Goal: Communication & Community: Participate in discussion

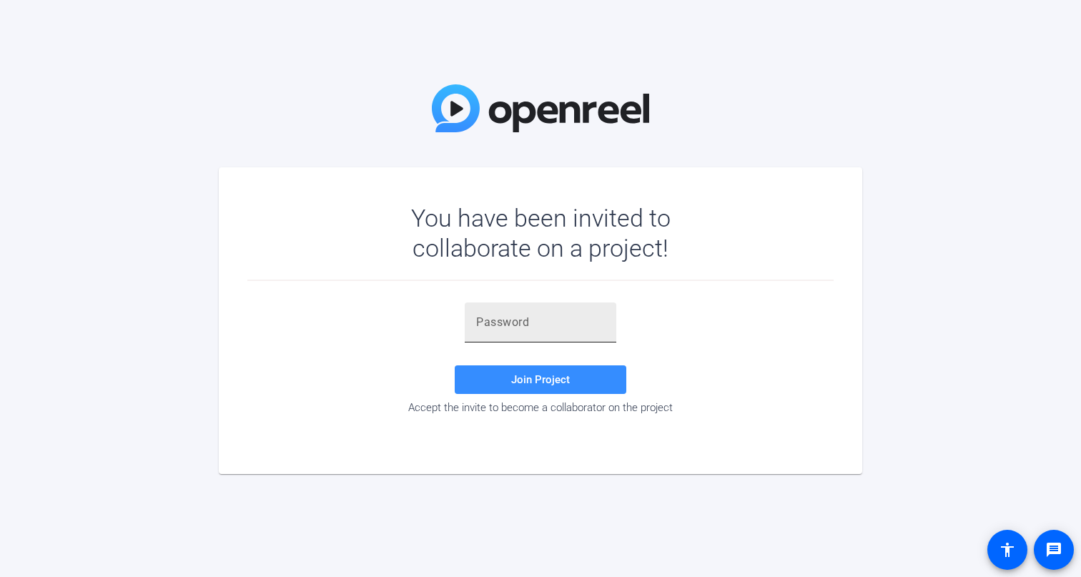
click at [516, 322] on input "text" at bounding box center [540, 322] width 129 height 17
paste input "Mh,bL["
type input "Mh,bL["
click at [505, 373] on span at bounding box center [541, 379] width 172 height 34
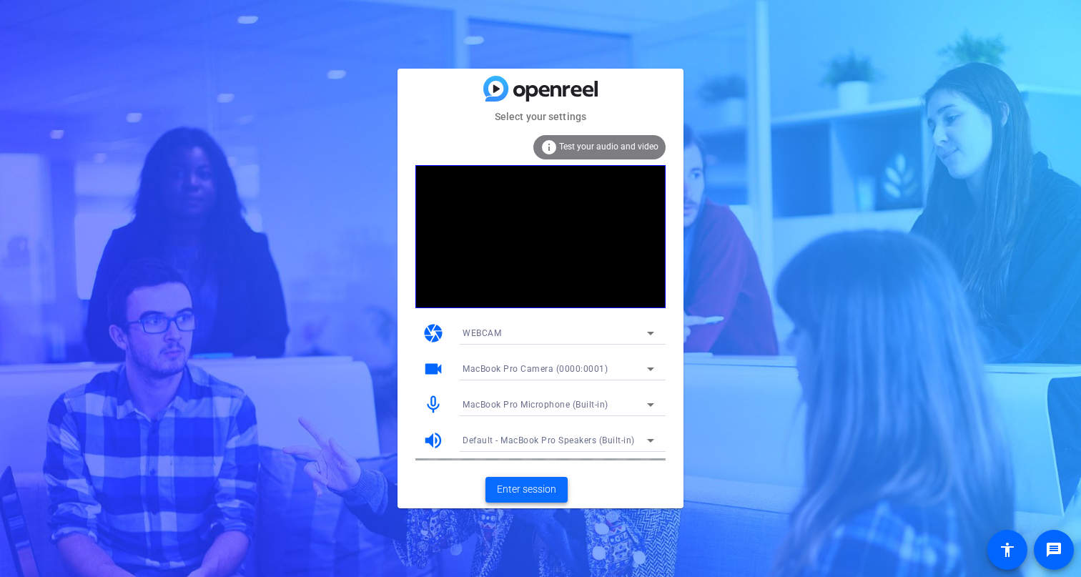
click at [530, 490] on span "Enter session" at bounding box center [526, 489] width 59 height 15
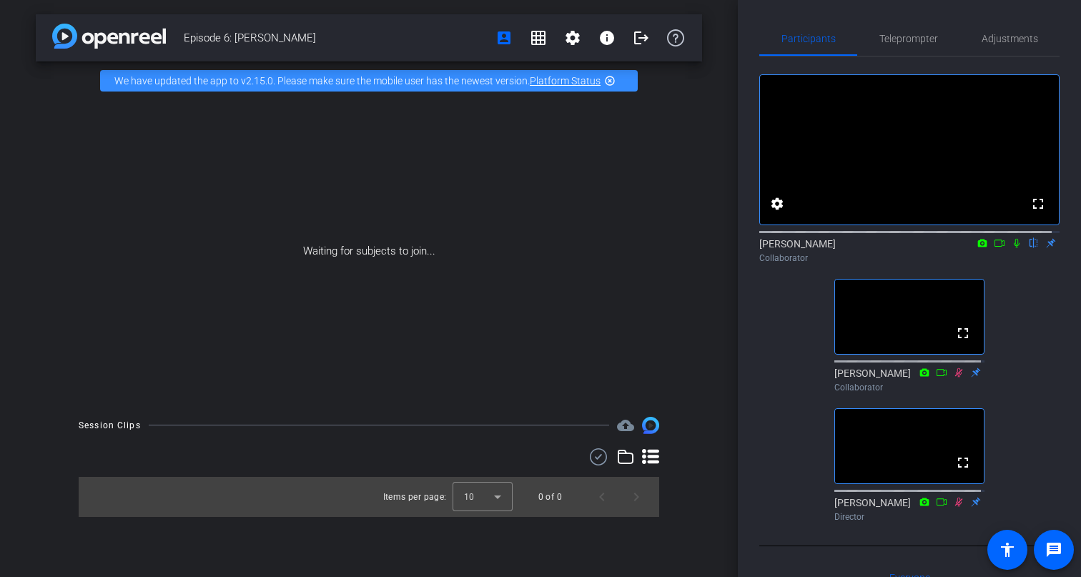
click at [1013, 248] on icon at bounding box center [1016, 243] width 6 height 9
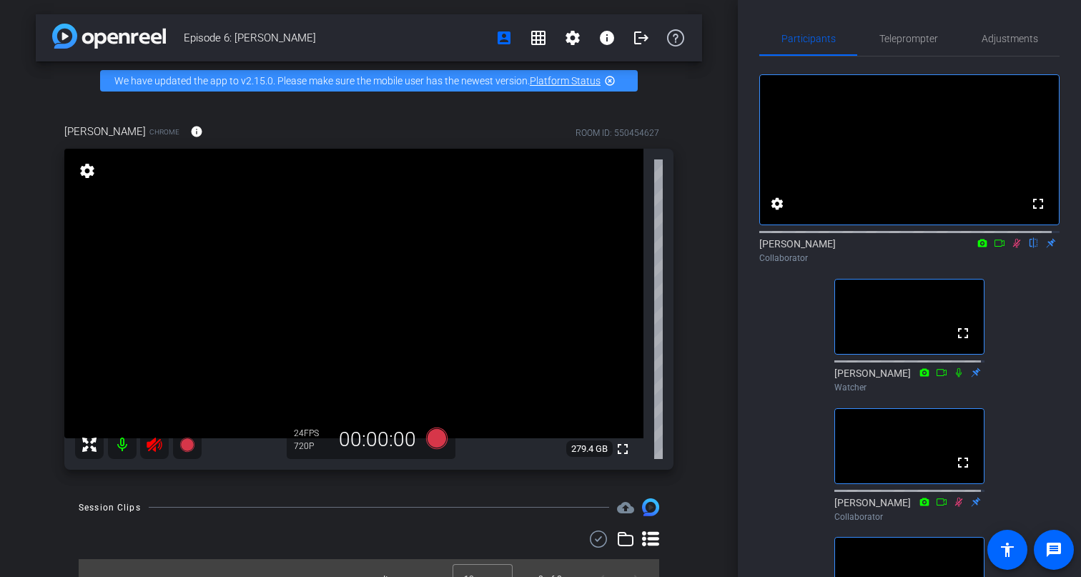
click at [1013, 248] on icon at bounding box center [1017, 243] width 8 height 9
click at [1013, 248] on icon at bounding box center [1016, 243] width 6 height 9
click at [1011, 248] on icon at bounding box center [1016, 243] width 11 height 10
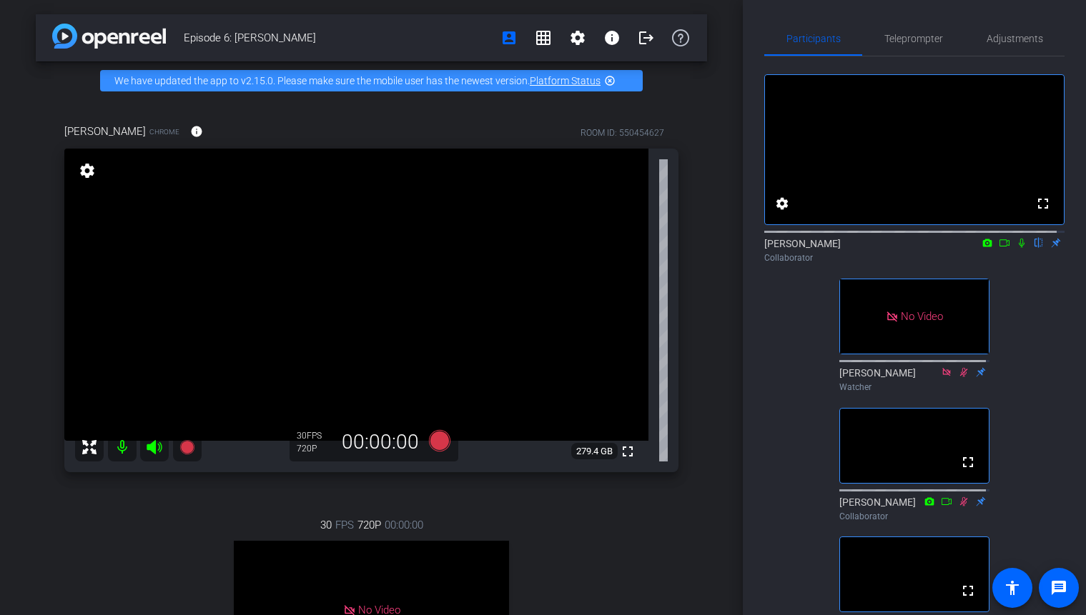
click at [1016, 248] on icon at bounding box center [1021, 243] width 11 height 10
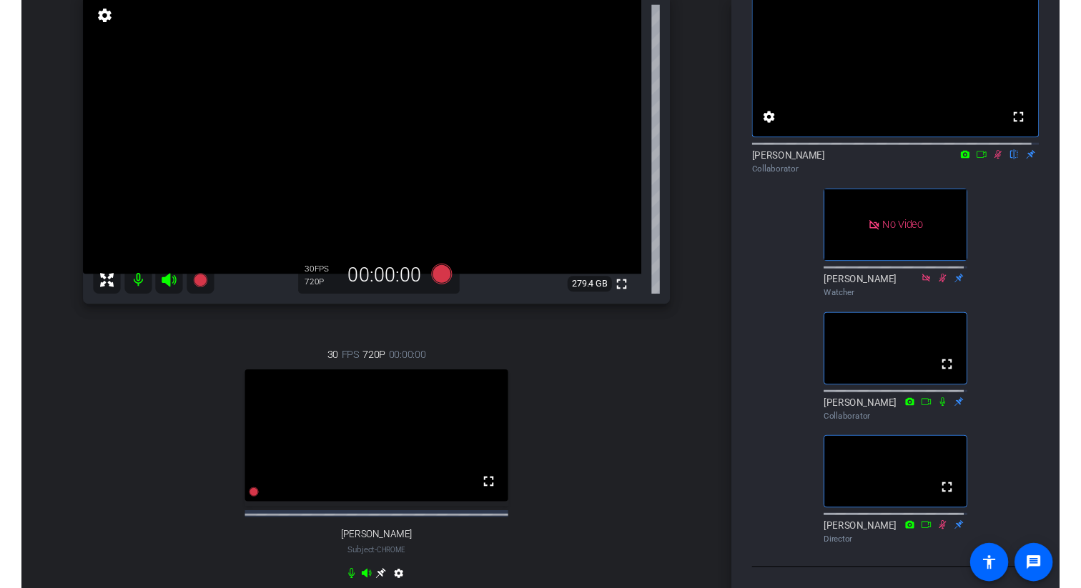
scroll to position [64, 0]
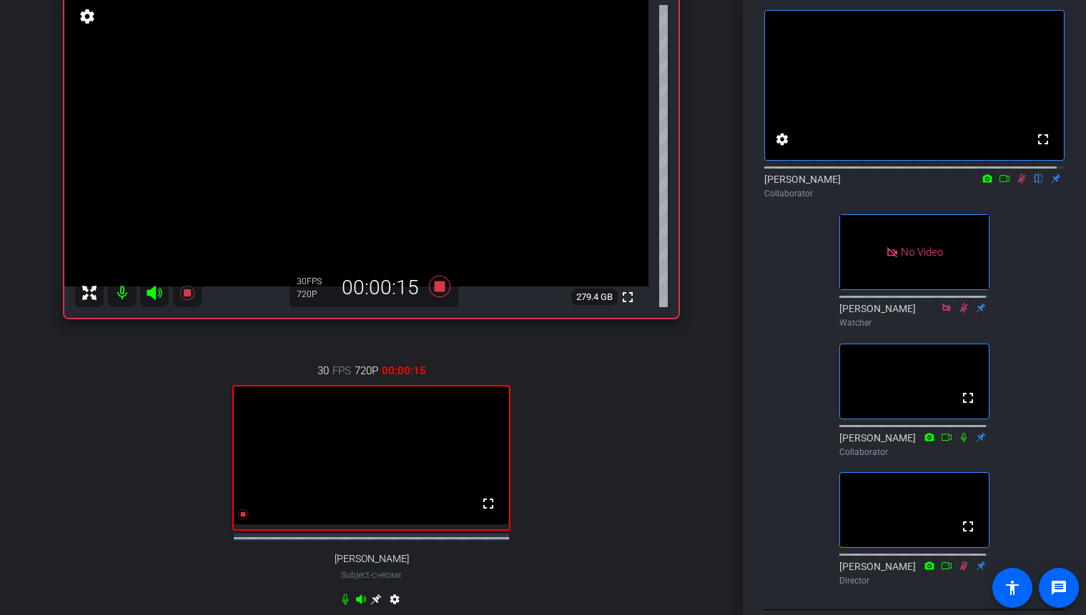
click at [998, 184] on icon at bounding box center [1003, 179] width 11 height 10
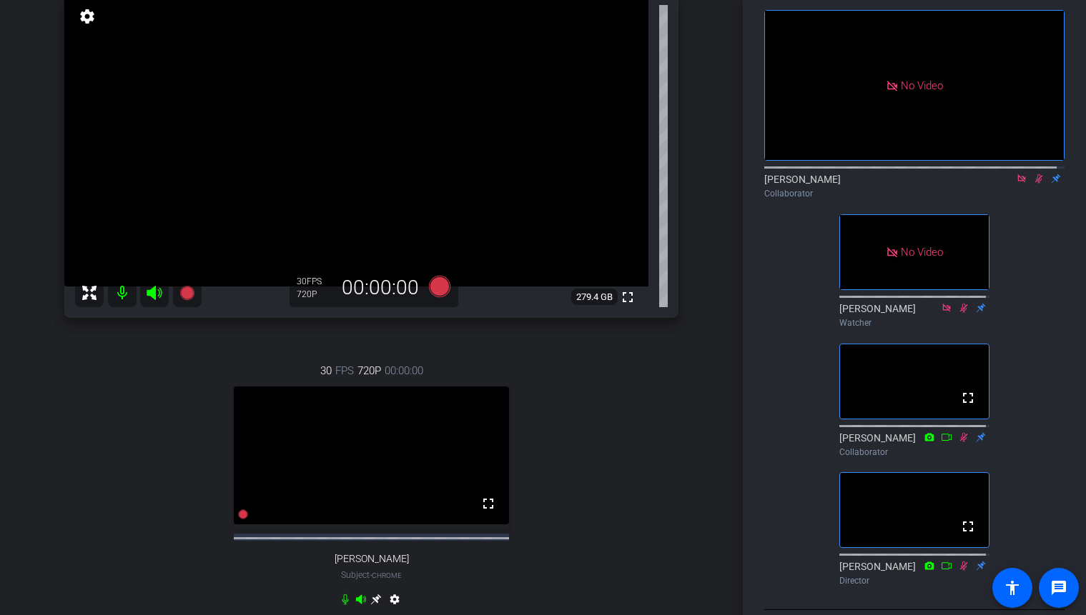
click at [1016, 184] on icon at bounding box center [1021, 179] width 11 height 10
click at [998, 184] on icon at bounding box center [1003, 179] width 11 height 10
click at [1033, 184] on icon at bounding box center [1038, 179] width 11 height 10
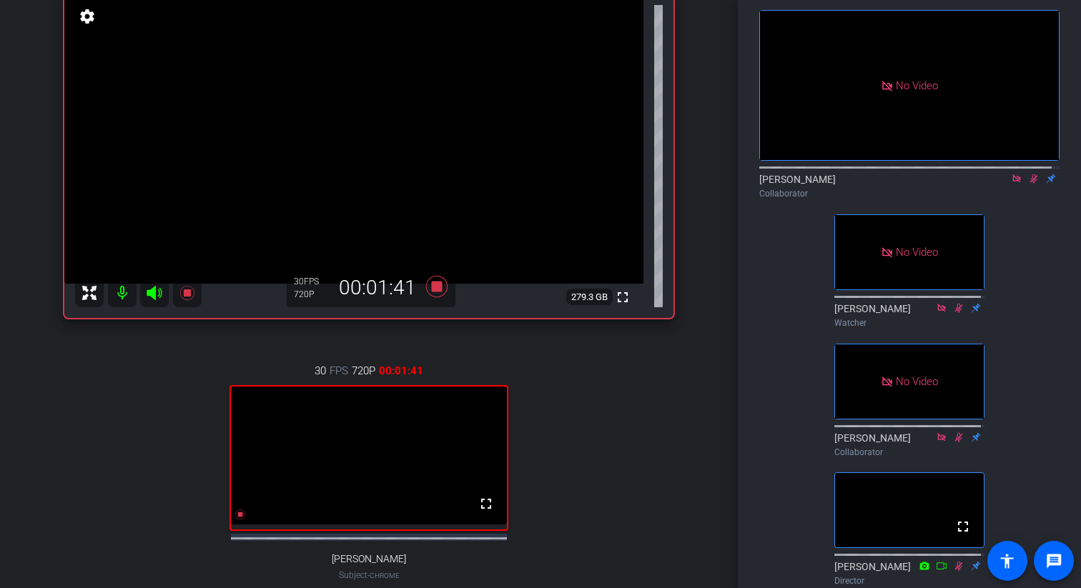
scroll to position [166, 0]
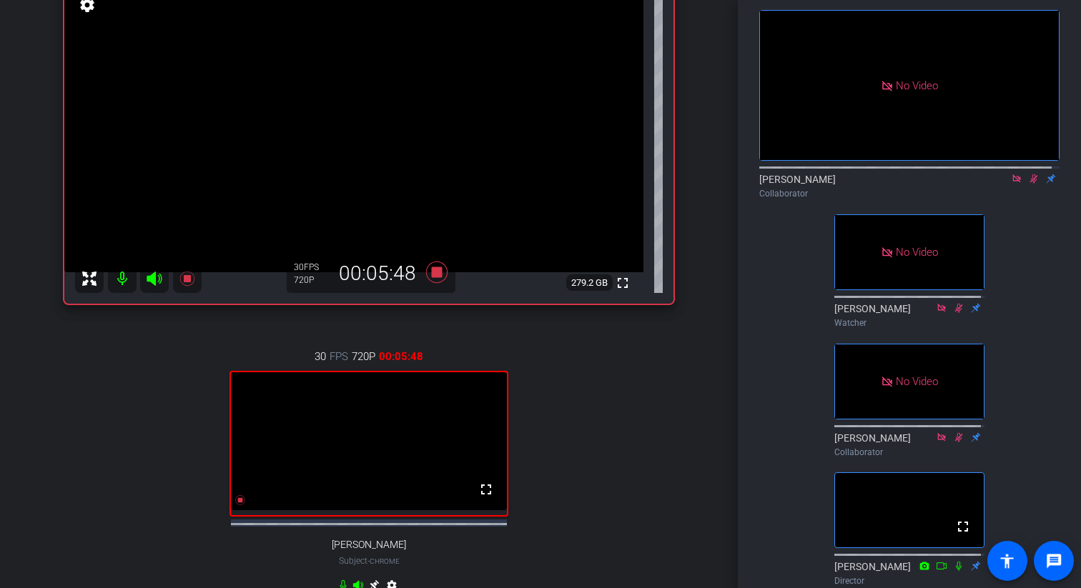
click at [1030, 184] on icon at bounding box center [1034, 178] width 8 height 9
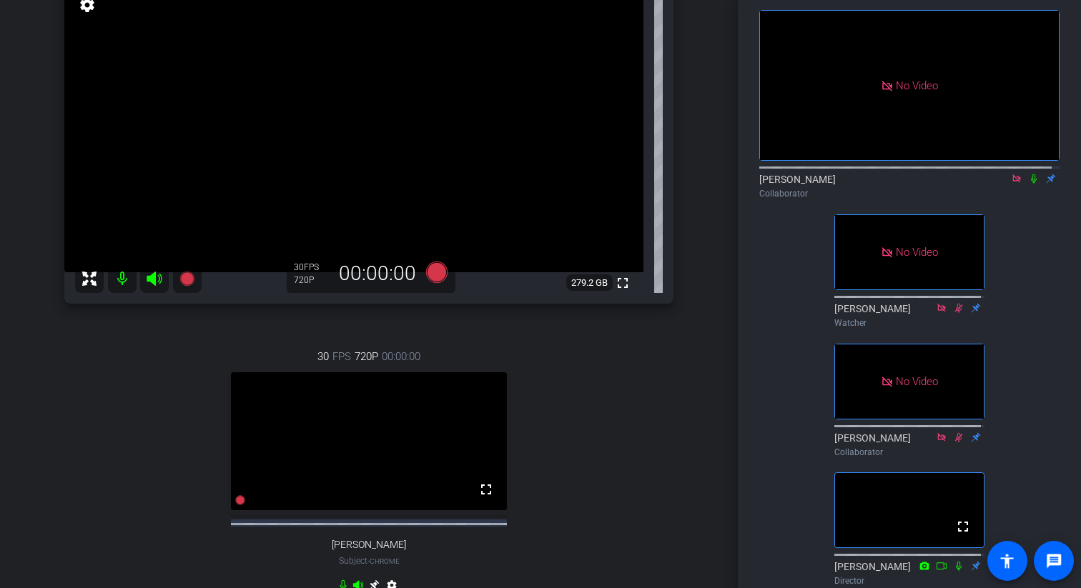
click at [1011, 184] on icon at bounding box center [1016, 179] width 11 height 10
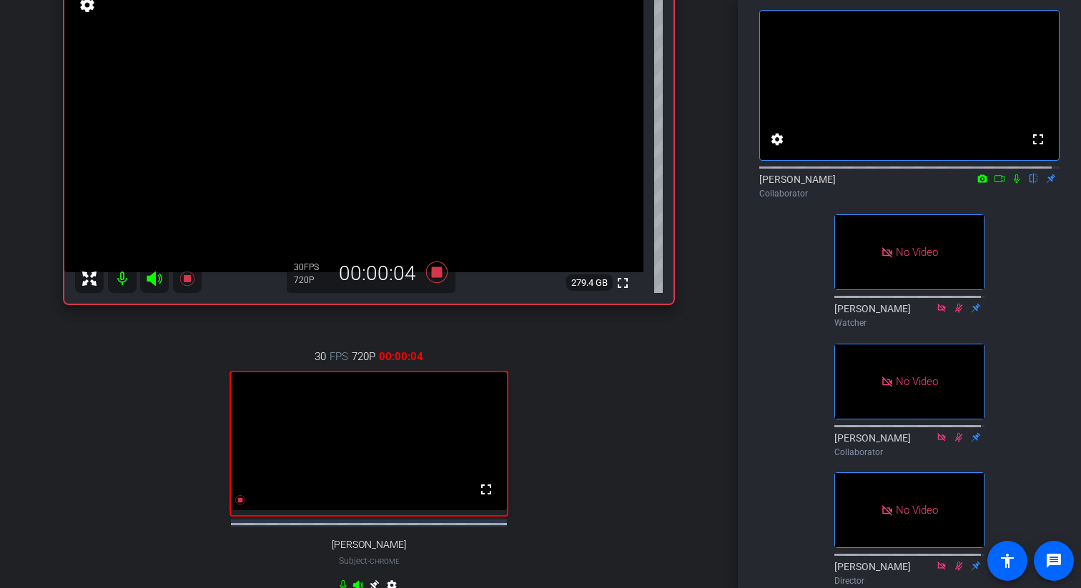
click at [1011, 184] on icon at bounding box center [1016, 179] width 11 height 10
click at [994, 182] on icon at bounding box center [999, 178] width 10 height 7
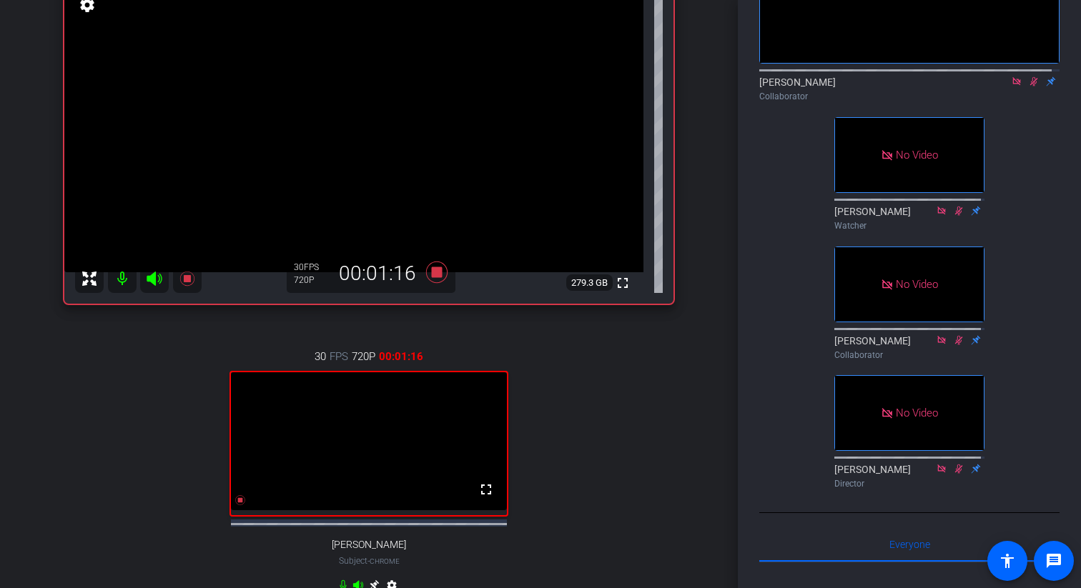
scroll to position [159, 0]
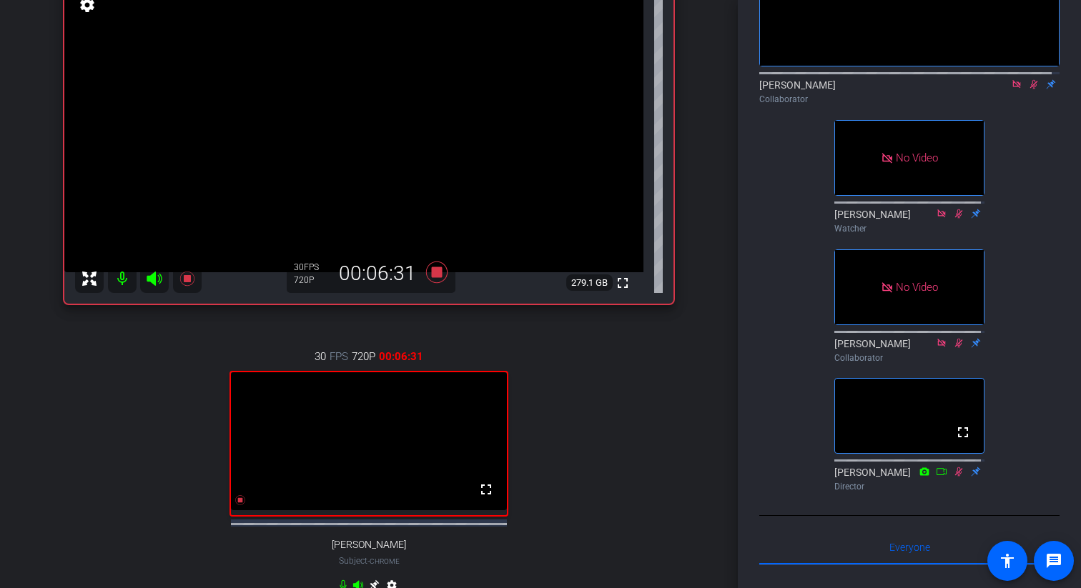
click at [1028, 89] on icon at bounding box center [1033, 84] width 11 height 10
click at [1012, 88] on icon at bounding box center [1016, 84] width 8 height 8
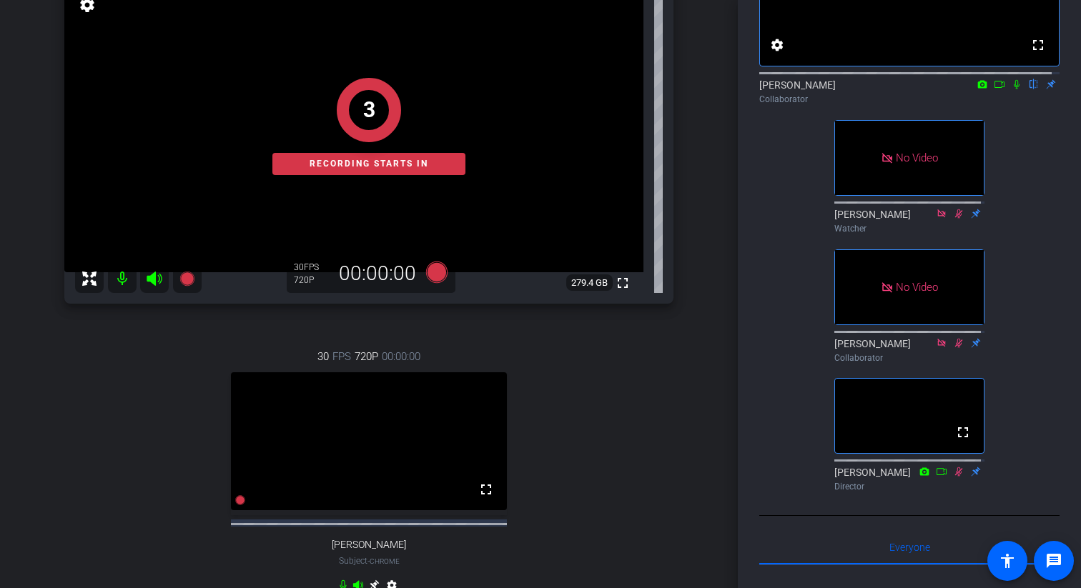
click at [1011, 89] on icon at bounding box center [1016, 84] width 11 height 10
click at [993, 89] on icon at bounding box center [998, 84] width 11 height 10
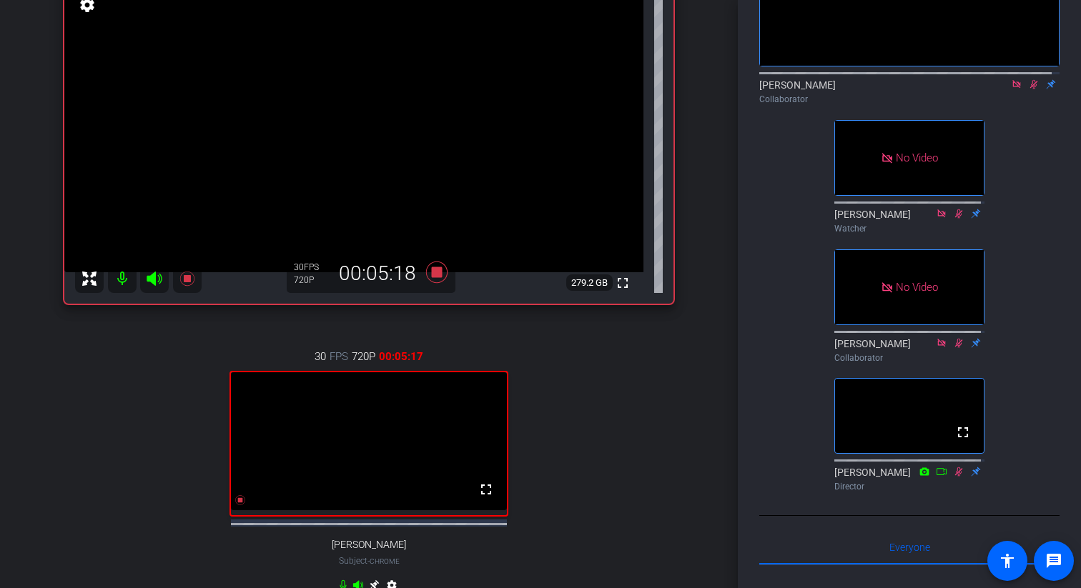
click at [1030, 89] on icon at bounding box center [1034, 84] width 8 height 9
click at [1011, 89] on icon at bounding box center [1016, 84] width 11 height 10
click at [1013, 89] on icon at bounding box center [1016, 84] width 6 height 9
click at [995, 89] on icon at bounding box center [998, 84] width 11 height 10
click at [1028, 89] on icon at bounding box center [1033, 84] width 11 height 10
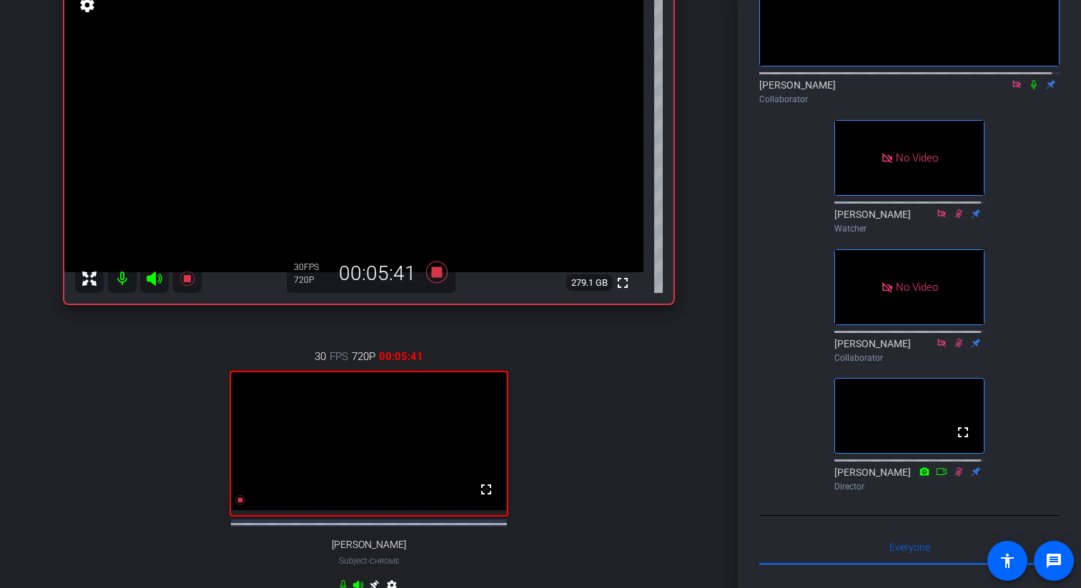
click at [1012, 88] on icon at bounding box center [1016, 84] width 8 height 8
click at [1011, 89] on icon at bounding box center [1016, 84] width 11 height 10
click at [1013, 89] on icon at bounding box center [1017, 84] width 8 height 9
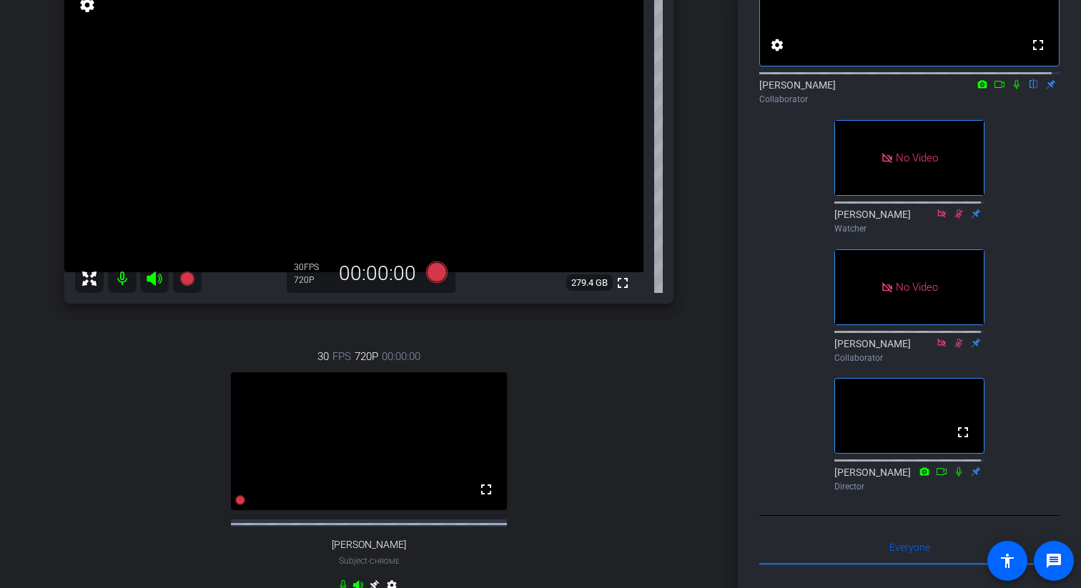
click at [1013, 89] on icon at bounding box center [1016, 84] width 6 height 9
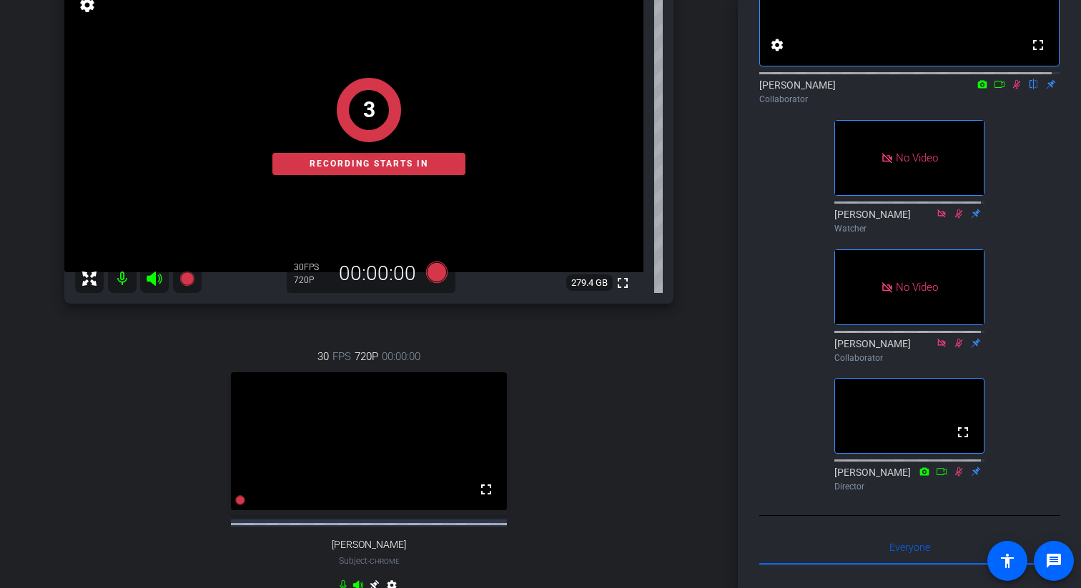
click at [993, 89] on icon at bounding box center [998, 84] width 11 height 10
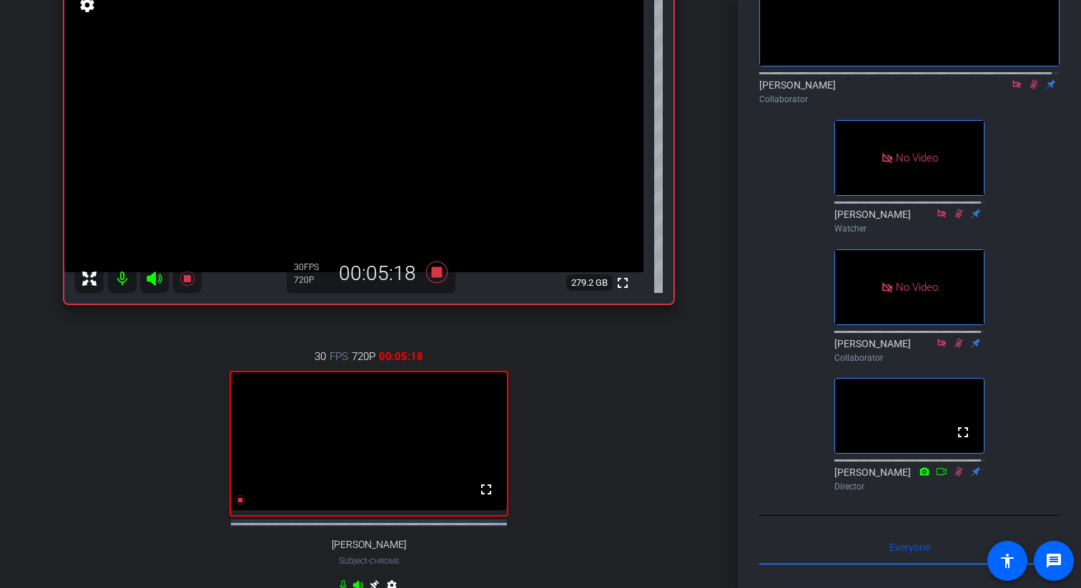
click at [1011, 89] on icon at bounding box center [1016, 84] width 11 height 10
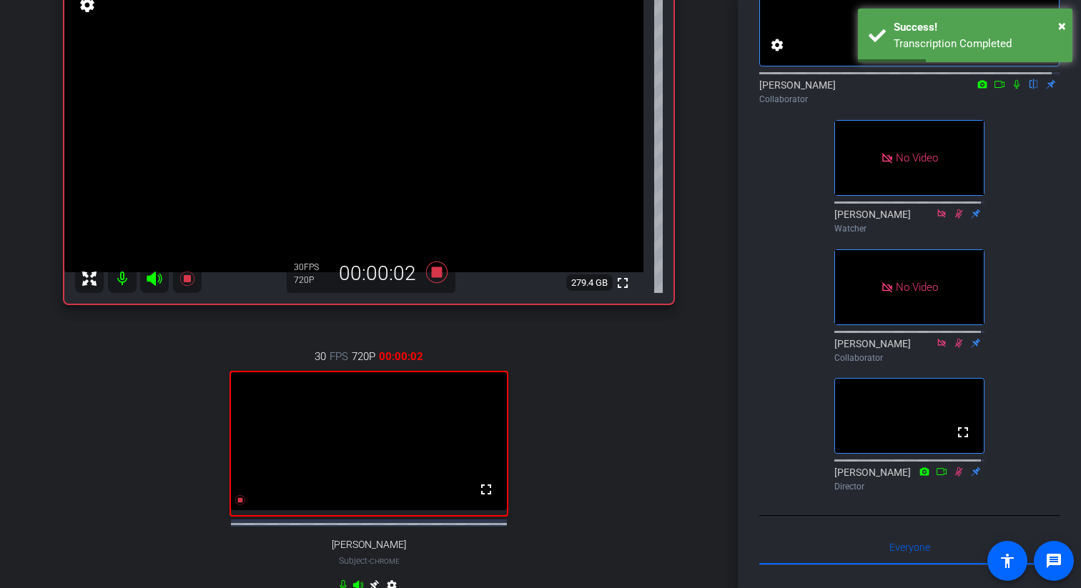
click at [1011, 89] on icon at bounding box center [1016, 84] width 11 height 10
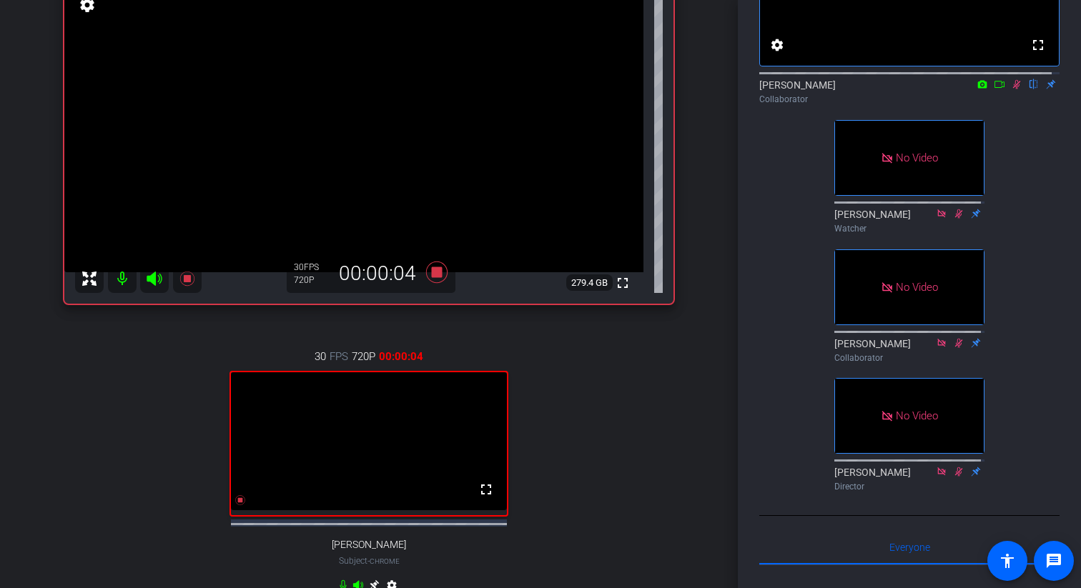
click at [993, 89] on icon at bounding box center [998, 84] width 11 height 10
click at [1011, 89] on icon at bounding box center [1016, 84] width 11 height 10
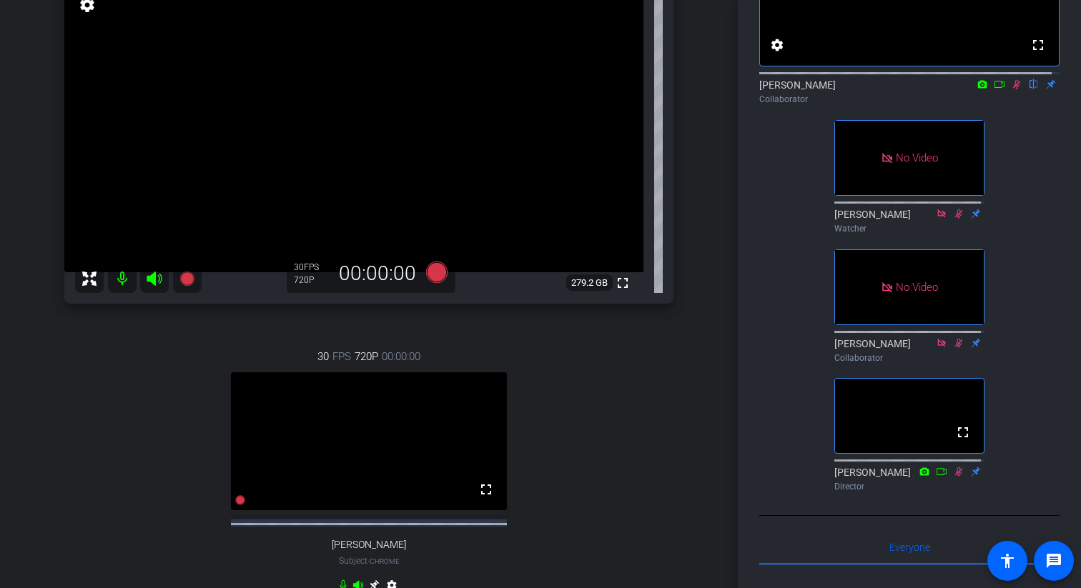
click at [1011, 89] on icon at bounding box center [1016, 84] width 11 height 10
